Goal: Information Seeking & Learning: Check status

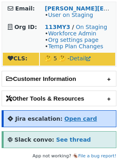
click at [83, 60] on strong "Open card" at bounding box center [80, 119] width 33 height 6
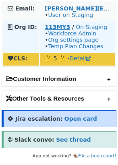
click at [59, 25] on strong "113MY3" at bounding box center [57, 27] width 25 height 6
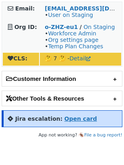
click at [77, 118] on strong "Open card" at bounding box center [80, 119] width 33 height 6
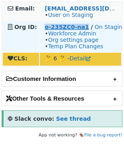
click at [54, 26] on strong "o-235ZC0-na1" at bounding box center [67, 27] width 44 height 6
